Goal: Task Accomplishment & Management: Complete application form

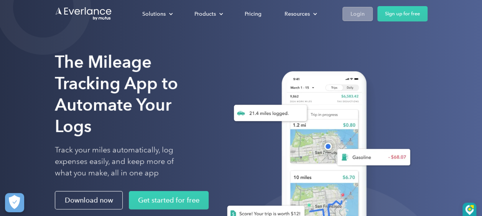
click at [357, 11] on div "Login" at bounding box center [358, 14] width 14 height 10
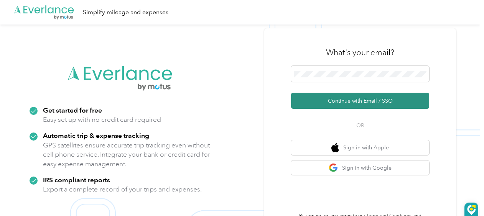
click at [330, 98] on button "Continue with Email / SSO" at bounding box center [360, 101] width 138 height 16
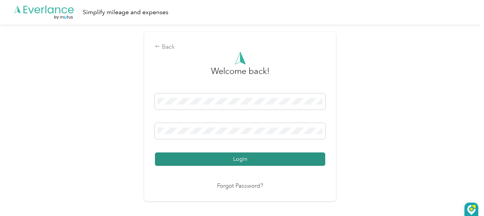
click at [225, 160] on button "Login" at bounding box center [240, 159] width 170 height 13
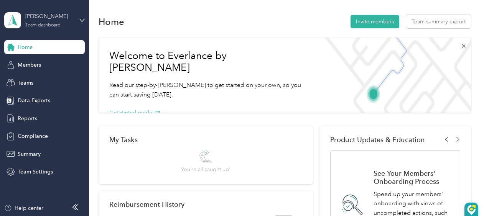
click at [30, 24] on div "Team dashboard" at bounding box center [42, 25] width 35 height 5
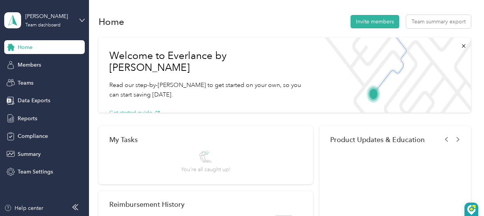
click at [40, 82] on div "Personal dashboard" at bounding box center [107, 80] width 194 height 13
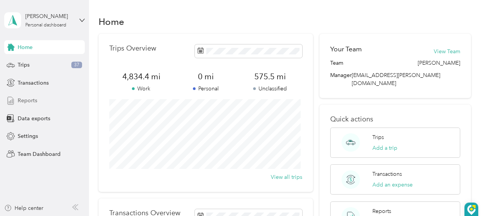
click at [31, 102] on span "Reports" at bounding box center [28, 101] width 20 height 8
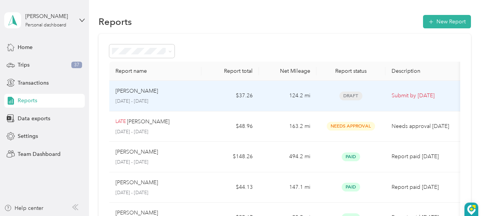
click at [351, 93] on span "Draft" at bounding box center [351, 96] width 23 height 9
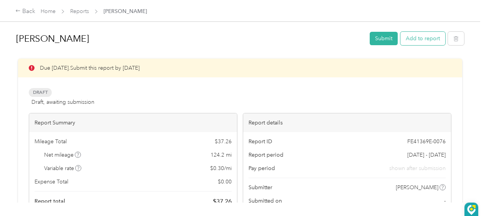
click at [422, 37] on button "Add to report" at bounding box center [423, 38] width 45 height 13
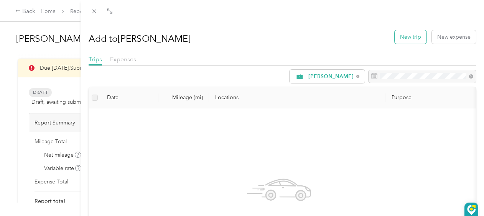
click at [405, 35] on button "New trip" at bounding box center [411, 36] width 32 height 13
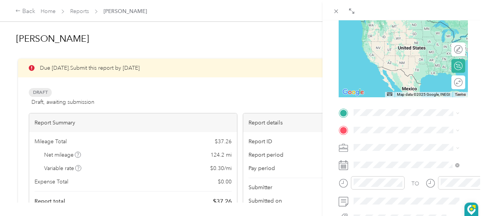
scroll to position [115, 0]
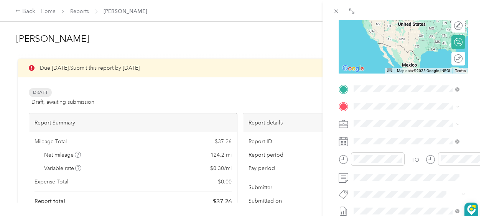
click at [386, 165] on li "[STREET_ADDRESS][US_STATE]" at bounding box center [406, 158] width 111 height 16
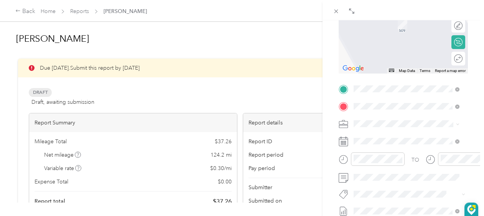
click at [389, 152] on div "TEAM [PERSON_NAME] Market [STREET_ADDRESS][PERSON_NAME]" at bounding box center [412, 149] width 89 height 31
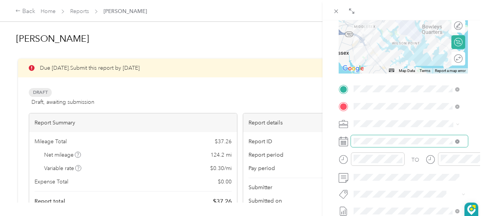
click at [456, 140] on icon at bounding box center [458, 142] width 4 height 4
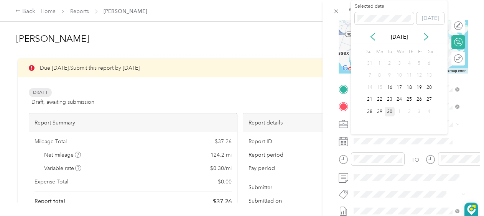
click at [390, 111] on div "30" at bounding box center [390, 112] width 10 height 10
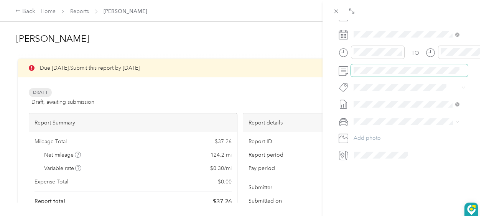
scroll to position [0, 0]
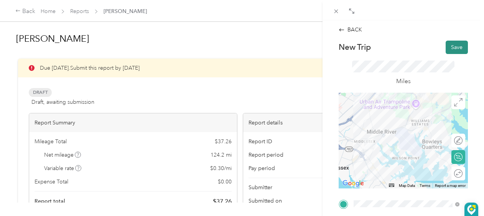
click at [451, 48] on button "Save" at bounding box center [457, 47] width 22 height 13
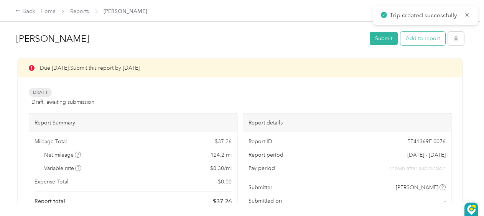
click at [422, 40] on button "Add to report" at bounding box center [423, 38] width 45 height 13
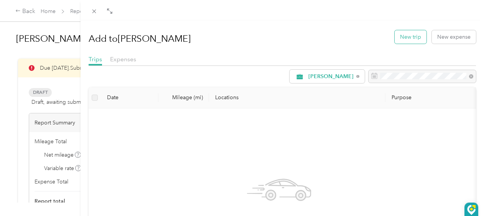
click at [408, 36] on button "New trip" at bounding box center [411, 36] width 32 height 13
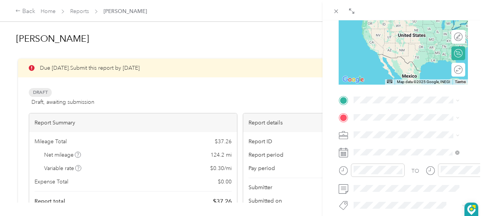
scroll to position [115, 0]
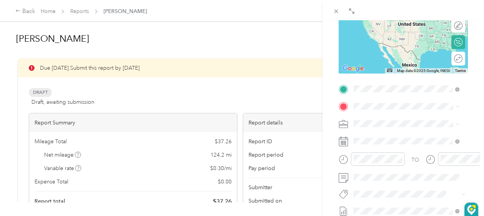
click at [398, 132] on span "[STREET_ADDRESS][PERSON_NAME]" at bounding box center [392, 139] width 49 height 15
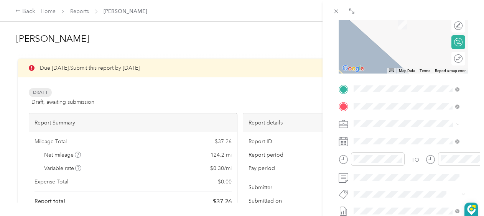
click at [399, 152] on div "TEAM 7 Eleven [STREET_ADDRESS]" at bounding box center [392, 143] width 49 height 19
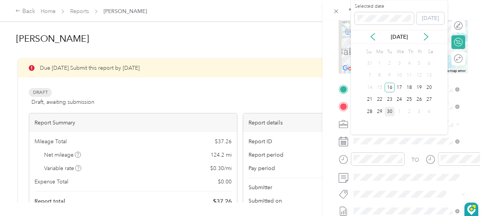
click at [391, 110] on div "30" at bounding box center [390, 112] width 10 height 10
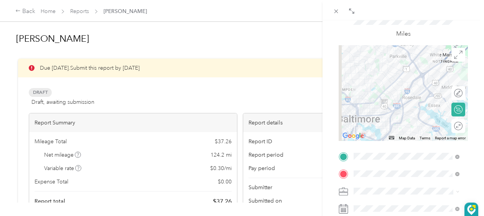
scroll to position [0, 0]
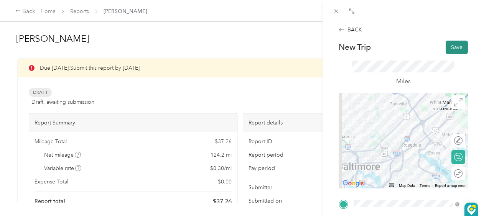
click at [452, 49] on button "Save" at bounding box center [457, 47] width 22 height 13
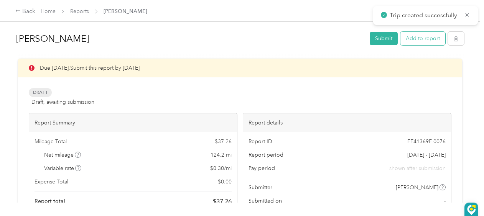
click at [415, 39] on button "Add to report" at bounding box center [423, 38] width 45 height 13
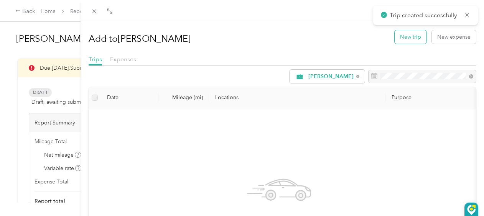
click at [405, 38] on button "New trip" at bounding box center [411, 36] width 32 height 13
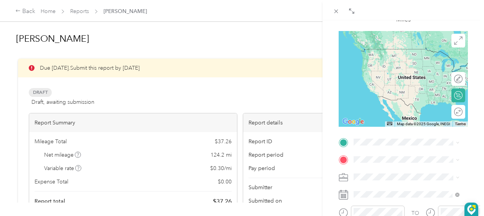
scroll to position [115, 0]
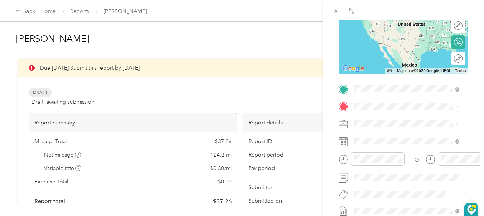
click at [387, 129] on span "[STREET_ADDRESS]" at bounding box center [392, 130] width 49 height 7
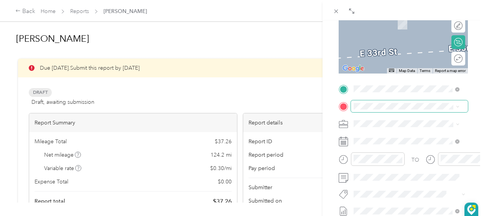
click at [361, 102] on span at bounding box center [409, 107] width 117 height 12
click at [391, 144] on div "TEAM Giant [STREET_ADDRESS]" at bounding box center [392, 143] width 49 height 19
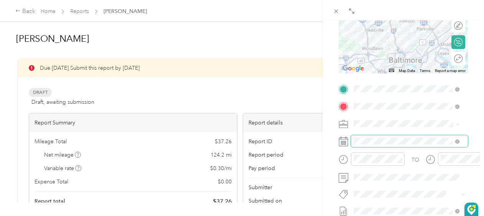
click at [378, 137] on span at bounding box center [409, 141] width 117 height 12
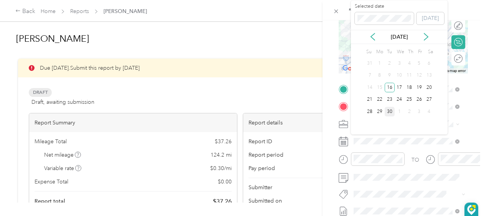
click at [388, 111] on div "30" at bounding box center [390, 112] width 10 height 10
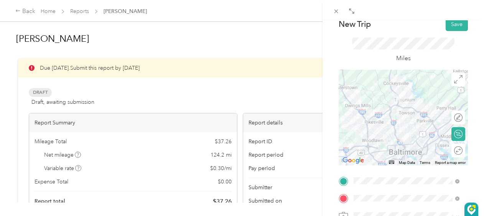
scroll to position [0, 0]
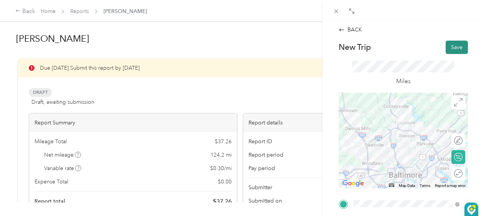
click at [454, 46] on button "Save" at bounding box center [457, 47] width 22 height 13
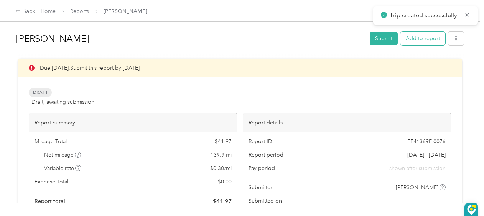
click at [419, 41] on button "Add to report" at bounding box center [423, 38] width 45 height 13
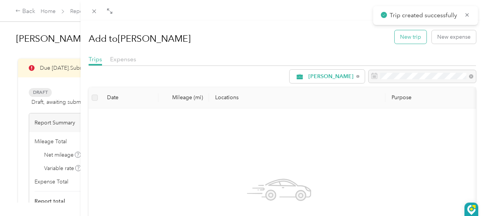
click at [403, 36] on button "New trip" at bounding box center [411, 36] width 32 height 13
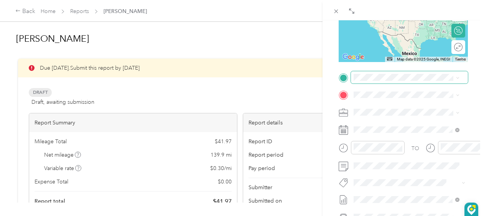
scroll to position [154, 0]
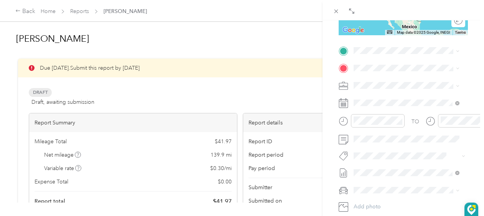
click at [387, 91] on span "[STREET_ADDRESS]" at bounding box center [392, 92] width 49 height 7
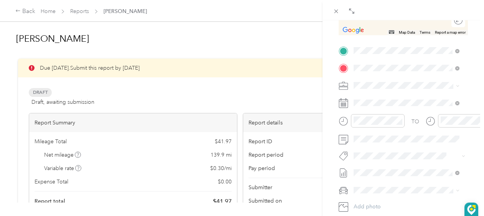
click at [390, 104] on span "[GEOGRAPHIC_DATA][PERSON_NAME][US_STATE], [GEOGRAPHIC_DATA]" at bounding box center [412, 103] width 89 height 20
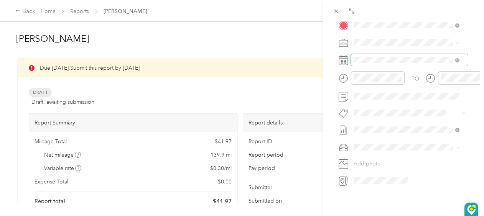
scroll to position [198, 0]
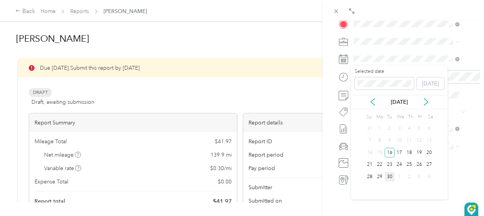
click at [391, 175] on div "30" at bounding box center [390, 177] width 10 height 10
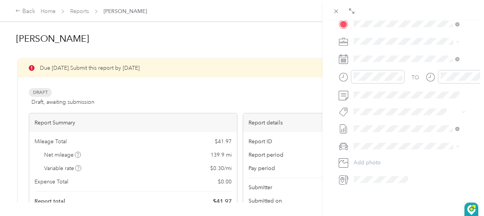
scroll to position [6, 0]
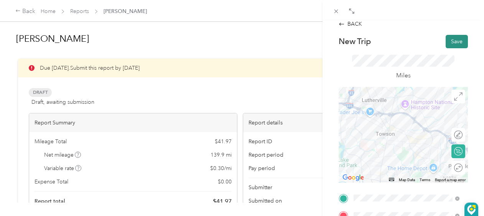
click at [448, 41] on button "Save" at bounding box center [457, 41] width 22 height 13
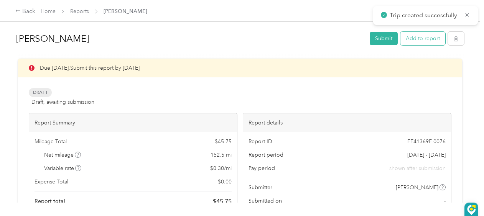
click at [420, 37] on button "Add to report" at bounding box center [423, 38] width 45 height 13
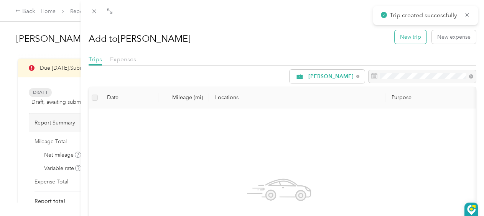
click at [407, 37] on button "New trip" at bounding box center [411, 36] width 32 height 13
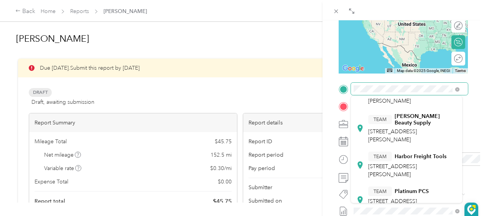
scroll to position [115, 0]
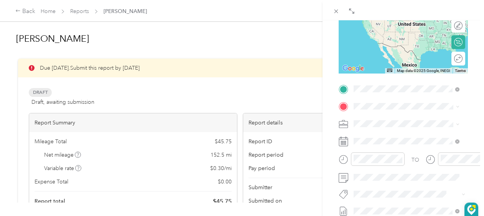
click at [389, 193] on div "TEAM Safeway Store [STREET_ADDRESS][PERSON_NAME]" at bounding box center [412, 196] width 89 height 27
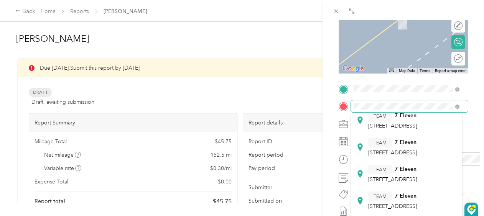
scroll to position [192, 0]
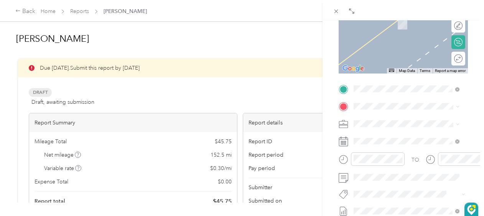
click at [393, 121] on div "TEAM 7 Eleven [STREET_ADDRESS]" at bounding box center [392, 111] width 49 height 19
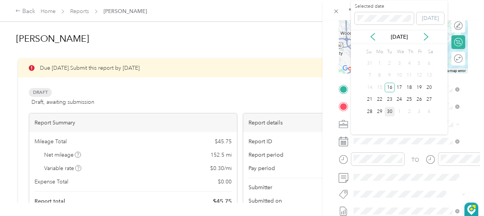
click at [389, 112] on div "30" at bounding box center [390, 112] width 10 height 10
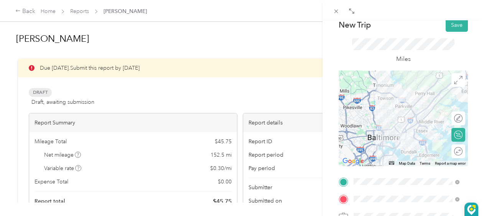
scroll to position [0, 0]
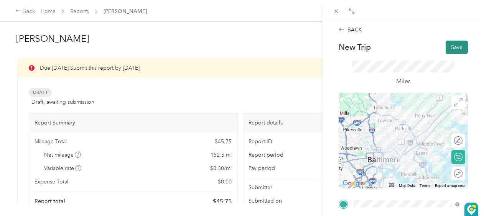
click at [451, 46] on button "Save" at bounding box center [457, 47] width 22 height 13
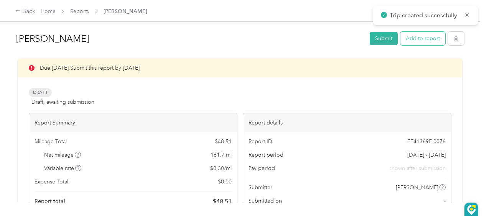
click at [410, 38] on button "Add to report" at bounding box center [423, 38] width 45 height 13
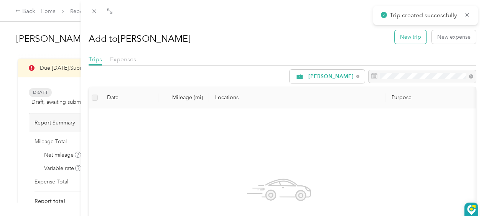
click at [403, 38] on button "New trip" at bounding box center [411, 36] width 32 height 13
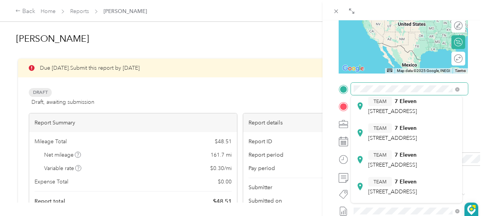
scroll to position [192, 0]
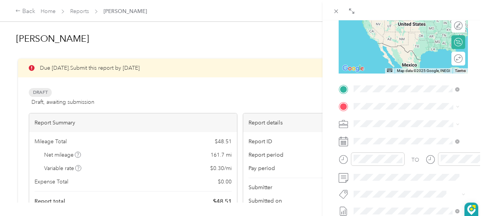
click at [394, 103] on span "[STREET_ADDRESS]" at bounding box center [392, 100] width 49 height 7
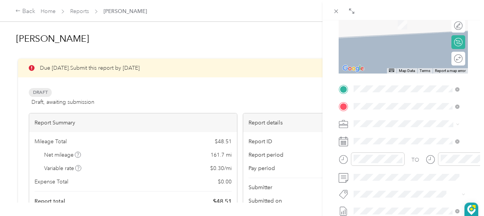
click at [380, 138] on span "[STREET_ADDRESS][US_STATE]" at bounding box center [406, 134] width 77 height 7
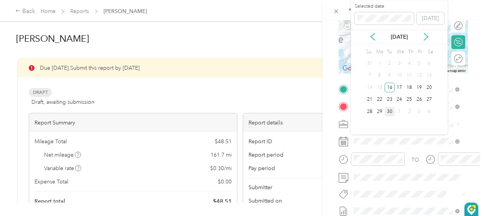
click at [391, 110] on div "30" at bounding box center [390, 112] width 10 height 10
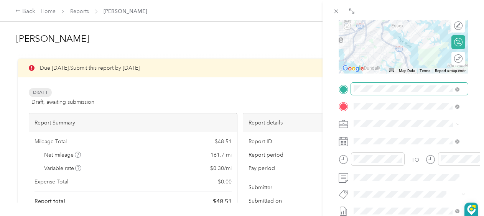
scroll to position [0, 0]
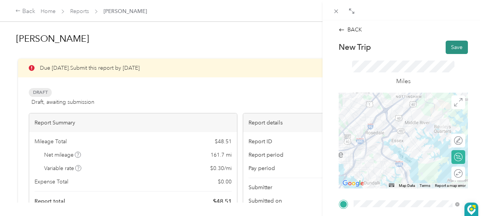
click at [449, 45] on button "Save" at bounding box center [457, 47] width 22 height 13
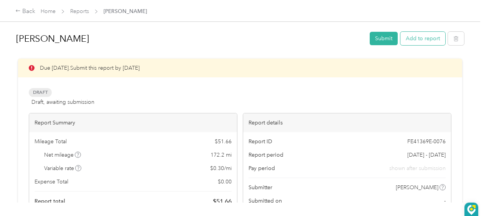
click at [423, 37] on button "Add to report" at bounding box center [423, 38] width 45 height 13
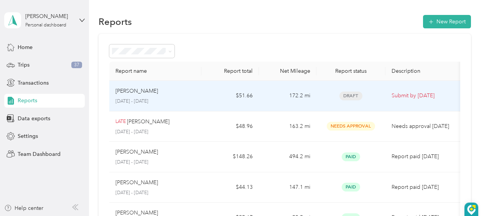
click at [349, 94] on span "Draft" at bounding box center [351, 96] width 23 height 9
click at [354, 94] on span "Draft" at bounding box center [351, 96] width 23 height 9
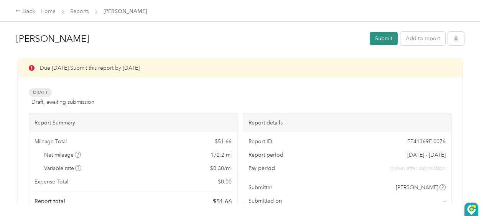
click at [379, 40] on button "Submit" at bounding box center [384, 38] width 28 height 13
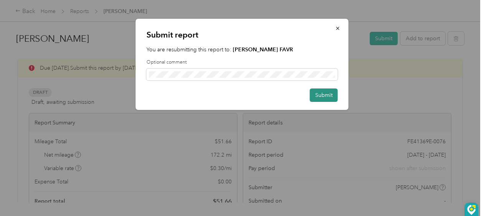
click at [319, 96] on button "Submit" at bounding box center [324, 95] width 28 height 13
